Goal: Task Accomplishment & Management: Complete application form

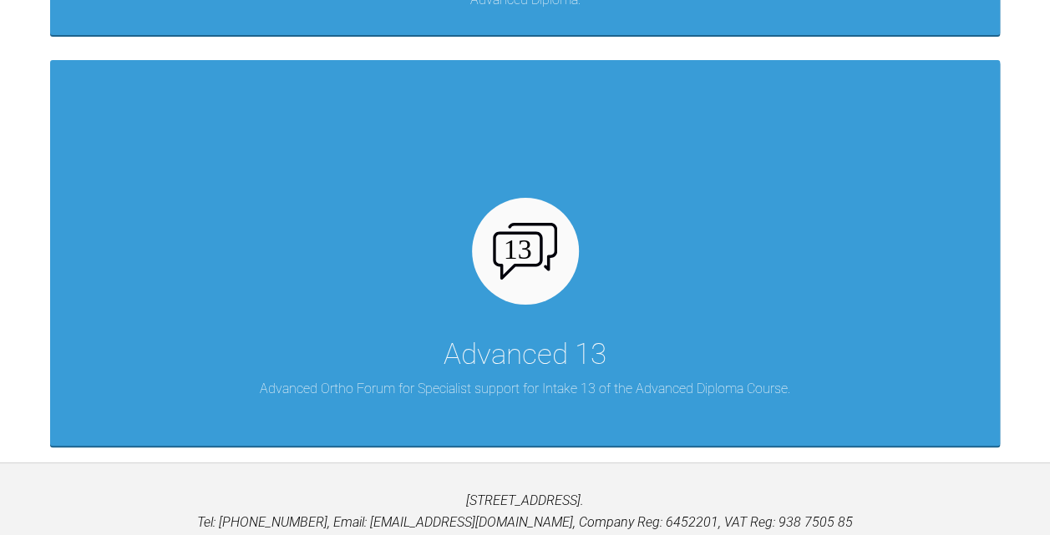
scroll to position [1219, 0]
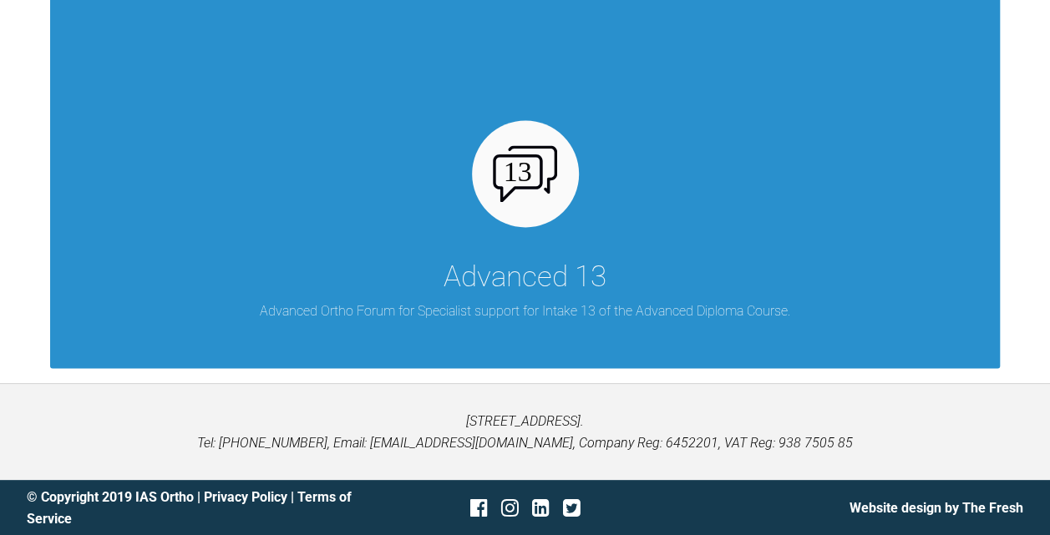
click at [522, 172] on img at bounding box center [525, 173] width 64 height 57
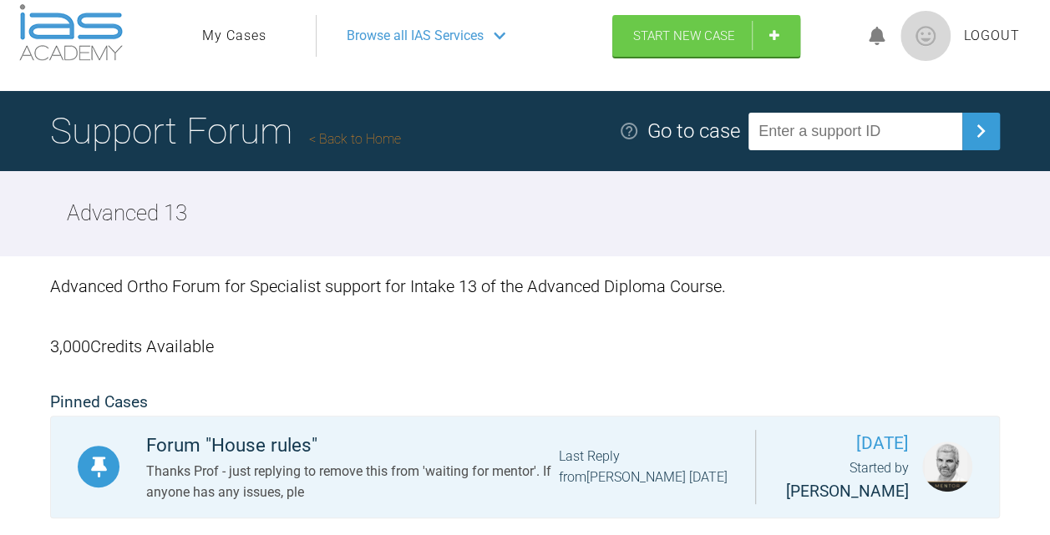
scroll to position [18, 0]
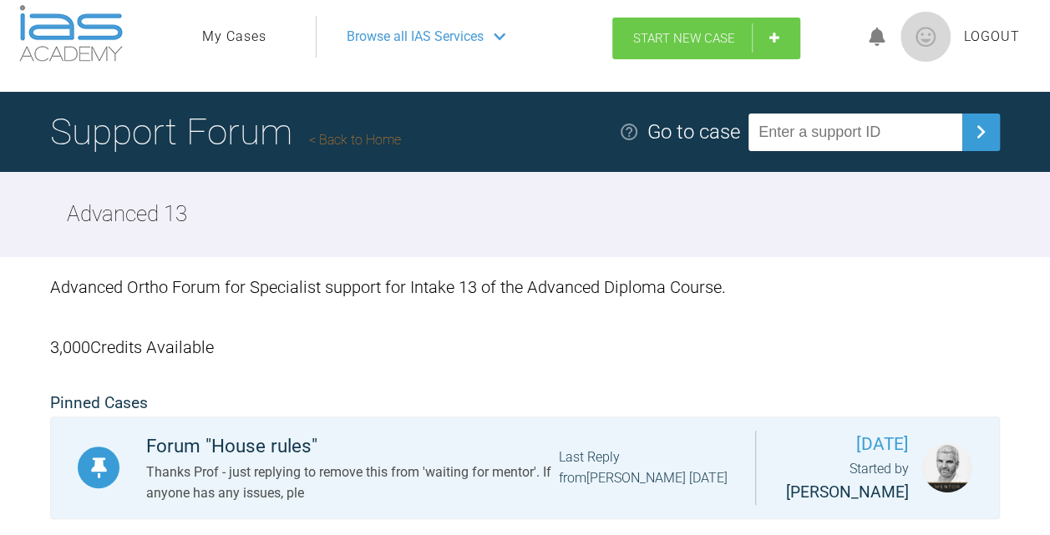
click at [778, 40] on link "Start New Case" at bounding box center [706, 39] width 188 height 42
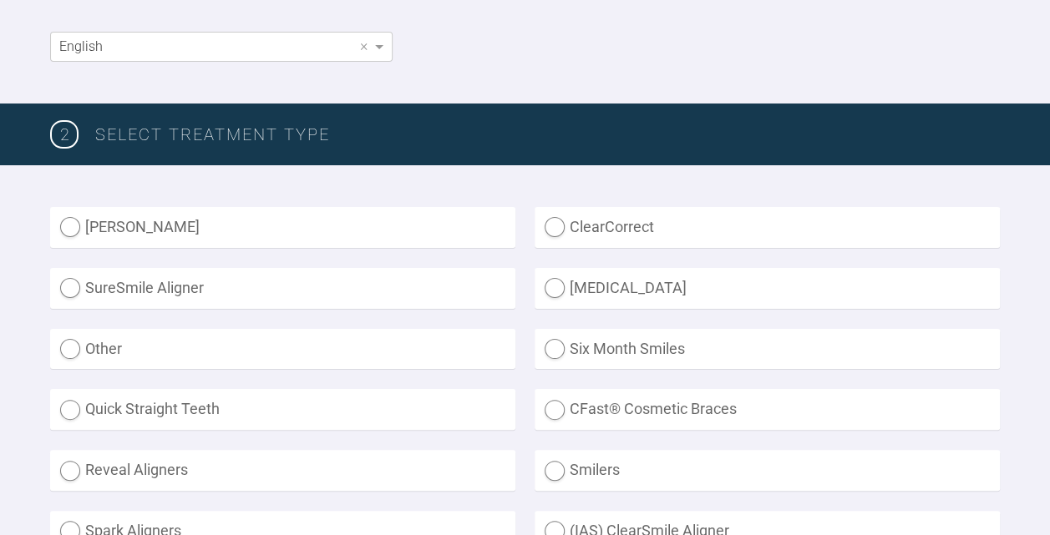
scroll to position [334, 0]
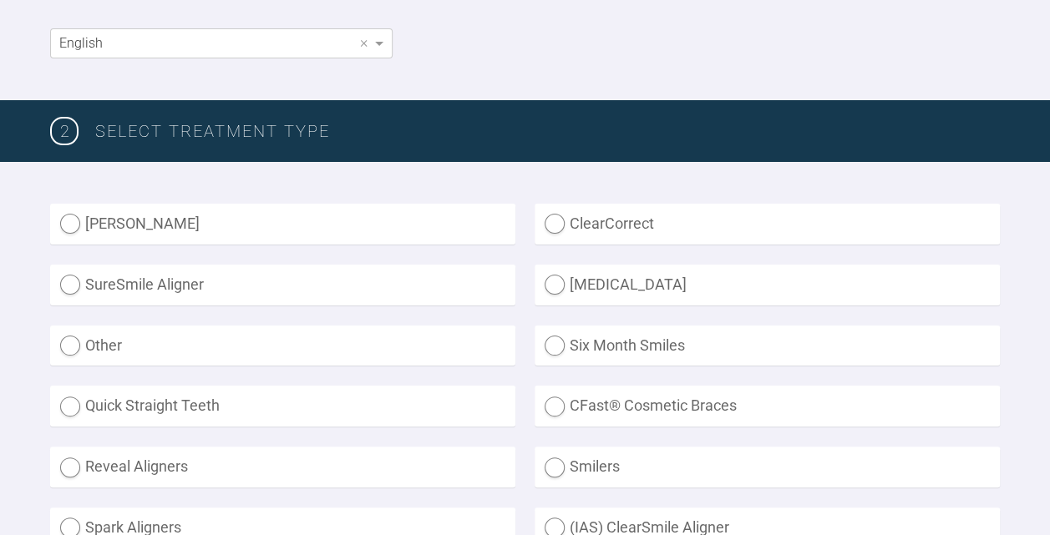
click at [354, 155] on div "2 SELECT TREATMENT TYPE" at bounding box center [525, 131] width 1050 height 62
click at [317, 163] on div "Inman Aligner ClearCorrect SureSmile Aligner Invisalign Other Six Month Smiles …" at bounding box center [525, 416] width 1050 height 509
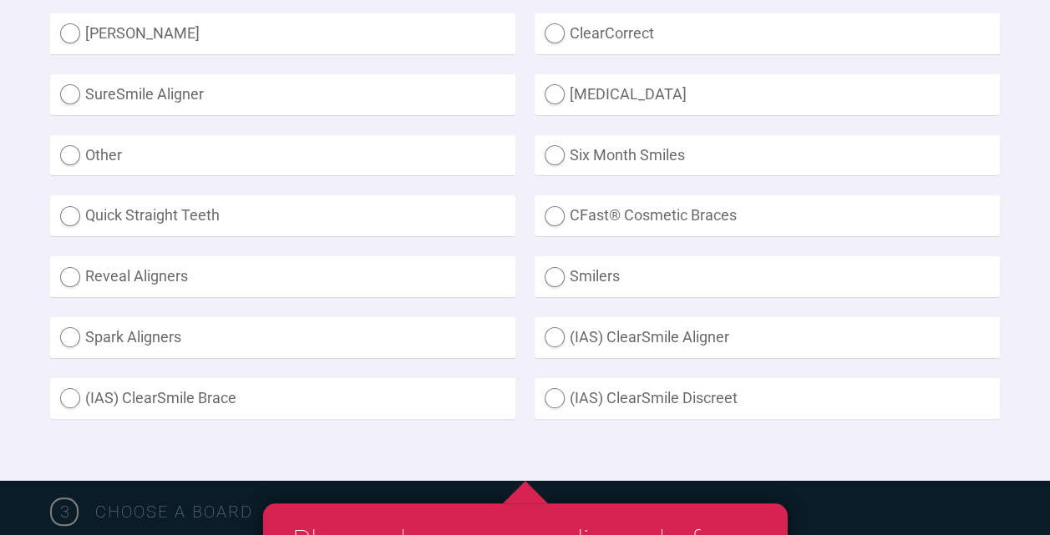
scroll to position [526, 0]
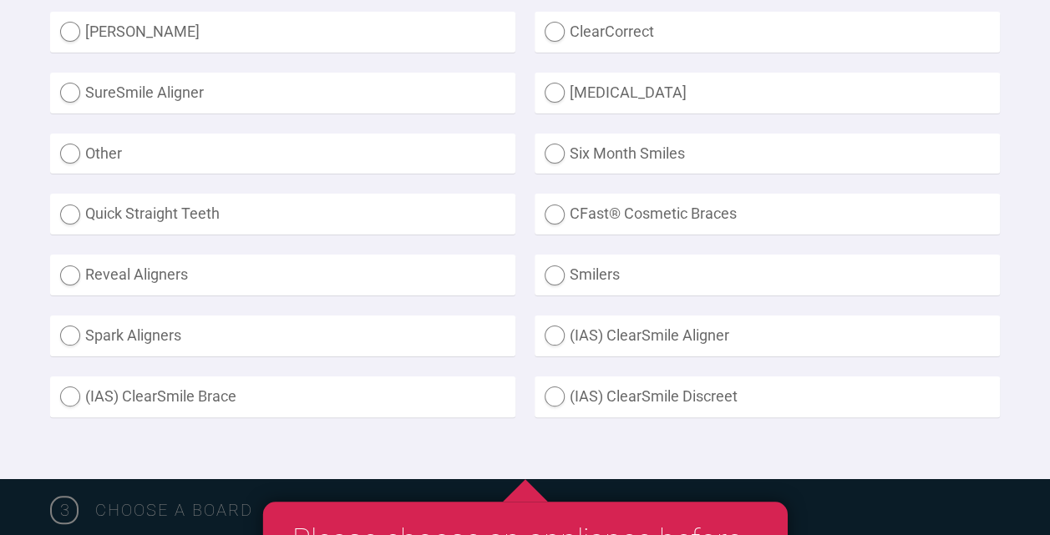
click at [66, 154] on label "Other" at bounding box center [282, 154] width 465 height 41
radio input "true"
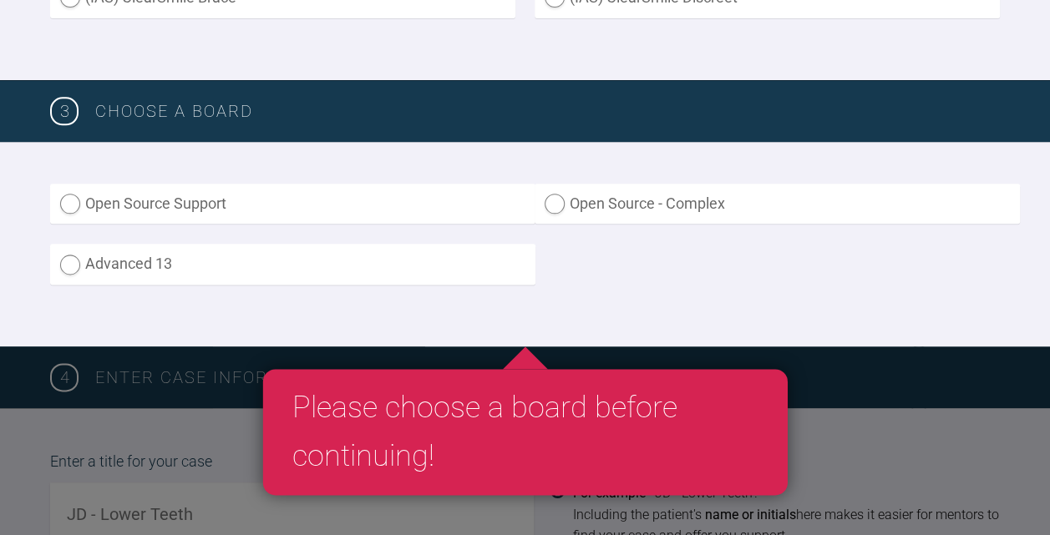
click at [63, 261] on label "Advanced 13" at bounding box center [292, 264] width 485 height 41
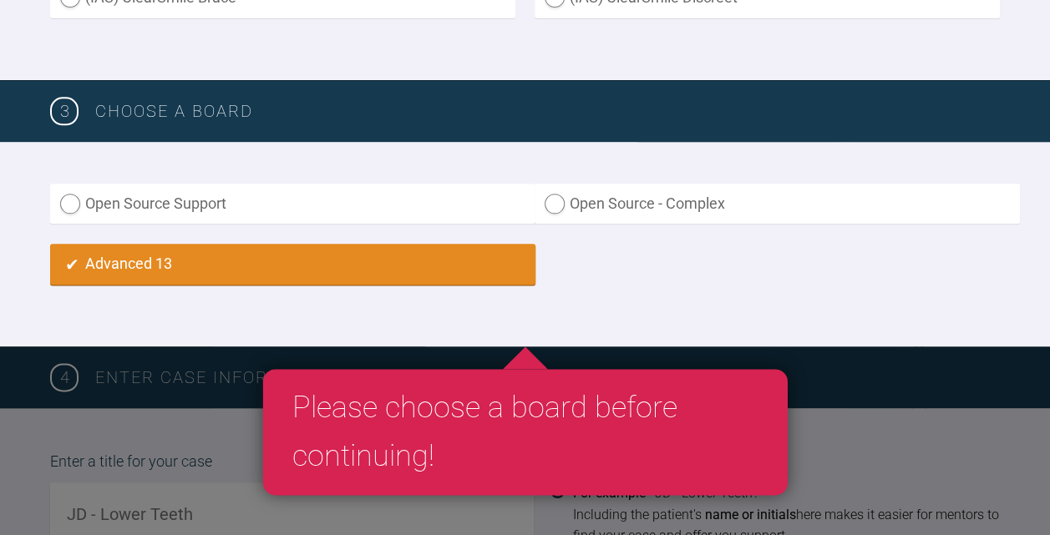
radio input "true"
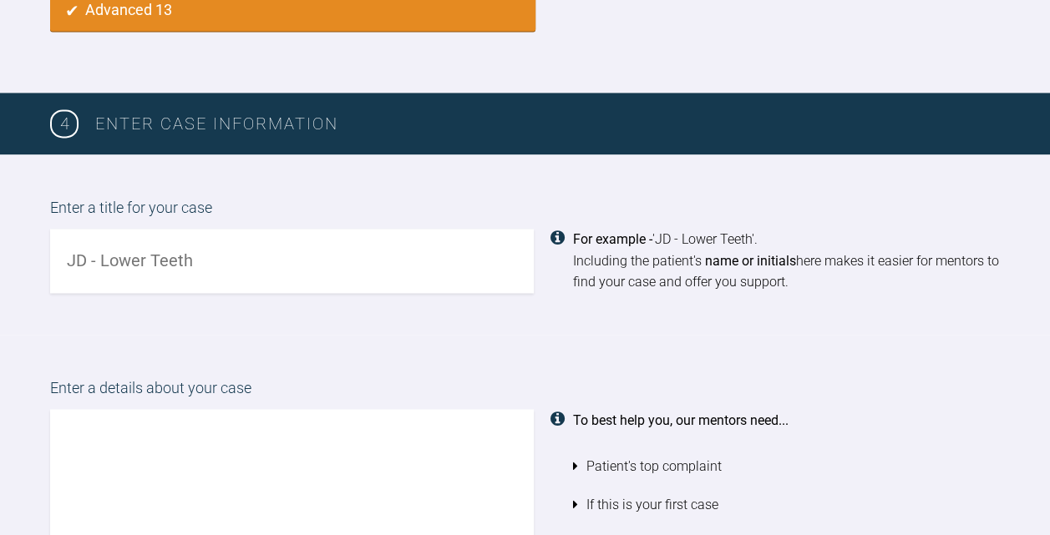
scroll to position [1180, 0]
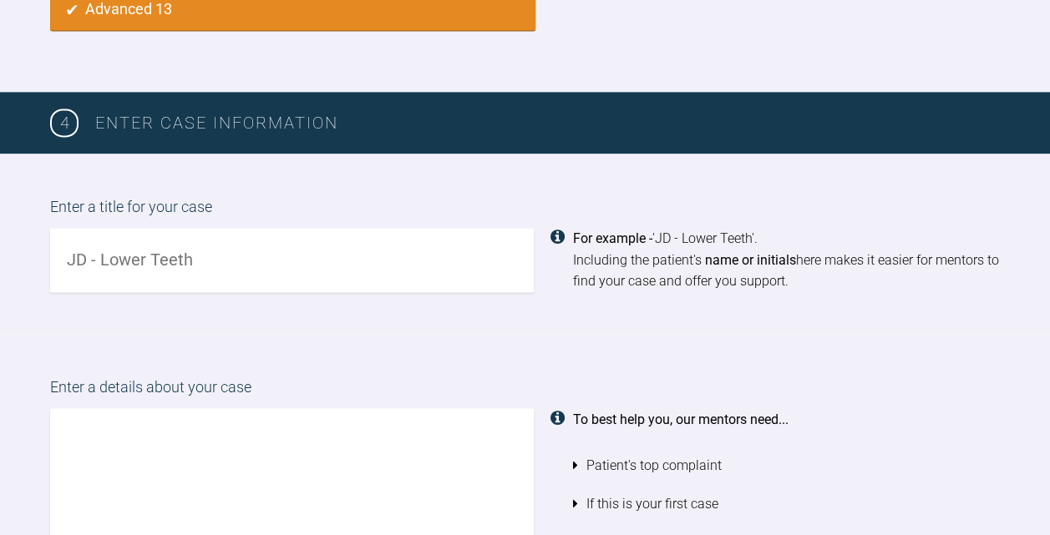
drag, startPoint x: 205, startPoint y: 271, endPoint x: 43, endPoint y: 259, distance: 162.4
click at [43, 259] on div "Enter a title for your case For example - 'JD - Lower Teeth'. Including the pat…" at bounding box center [525, 244] width 1050 height 180
type input "KS case 1"
click at [291, 448] on textarea at bounding box center [292, 503] width 484 height 190
click at [316, 449] on textarea at bounding box center [292, 503] width 484 height 190
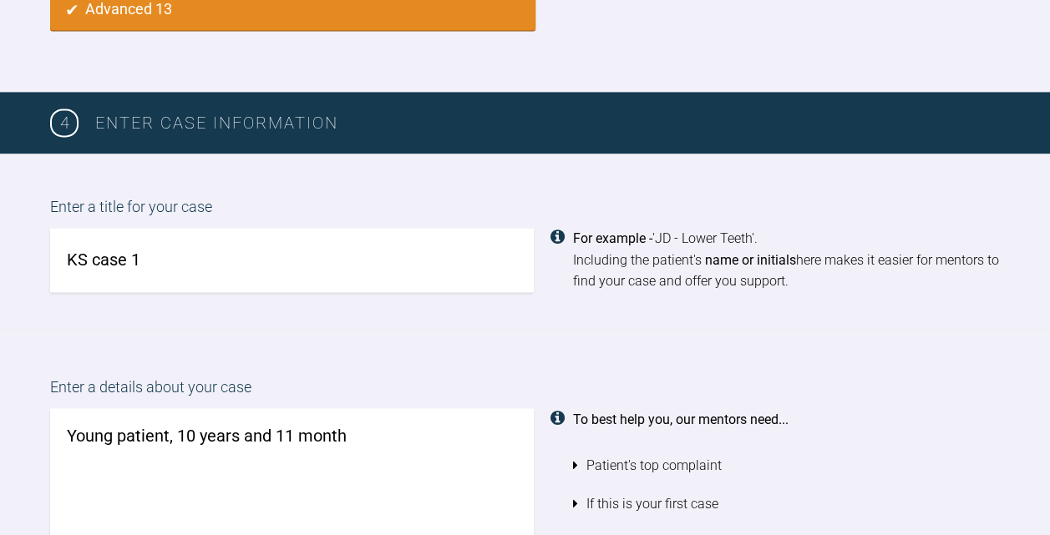
type textarea "Young patient, 10 years and 11 months"
